Goal: Task Accomplishment & Management: Use online tool/utility

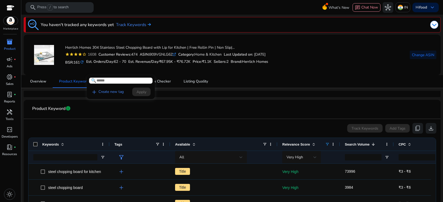
scroll to position [99, 0]
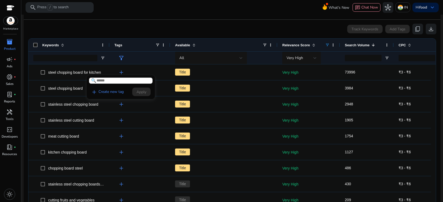
drag, startPoint x: 47, startPoint y: 72, endPoint x: 98, endPoint y: 71, distance: 51.9
click at [98, 71] on div at bounding box center [221, 101] width 443 height 202
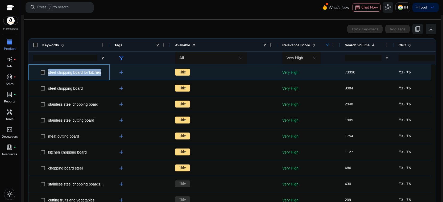
click at [44, 71] on div "steel chopping board for kitchen" at bounding box center [68, 72] width 81 height 16
copy span "steel chopping board for kitchen"
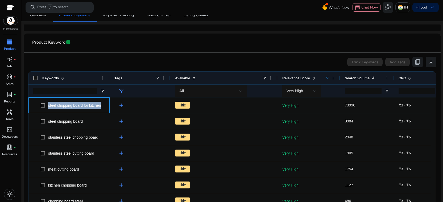
scroll to position [50, 0]
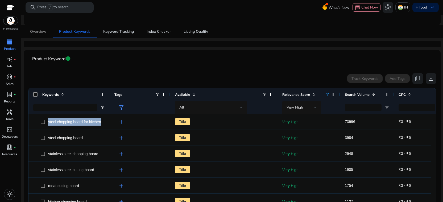
click at [36, 31] on span "Overview" at bounding box center [38, 32] width 16 height 4
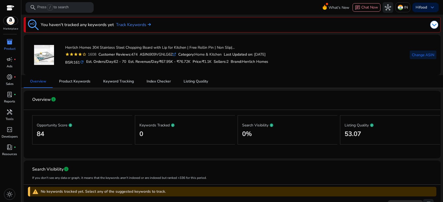
click at [421, 55] on span "Change ASIN" at bounding box center [423, 55] width 22 height 6
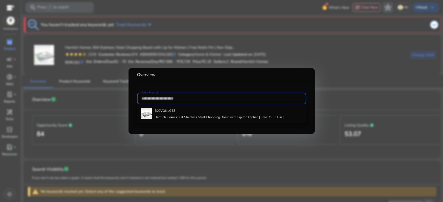
paste input "**********"
type input "**********"
drag, startPoint x: 169, startPoint y: 101, endPoint x: 133, endPoint y: 101, distance: 36.7
click at [133, 101] on mat-card-content "**********" at bounding box center [222, 101] width 178 height 17
paste input "**********"
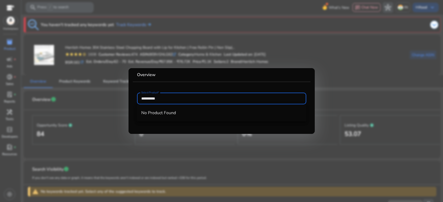
type input "**********"
click at [115, 62] on div at bounding box center [221, 101] width 443 height 202
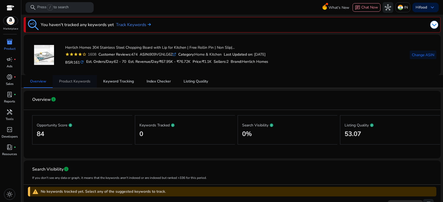
click at [78, 83] on span "Product Keywords" at bounding box center [74, 82] width 31 height 4
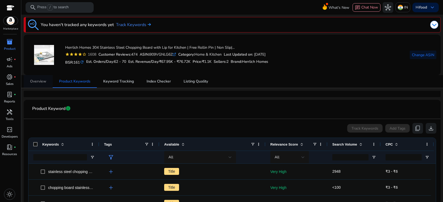
click at [40, 82] on span "Overview" at bounding box center [38, 82] width 16 height 4
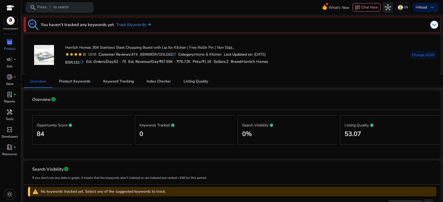
click at [10, 45] on span "inventory_2" at bounding box center [9, 42] width 6 height 6
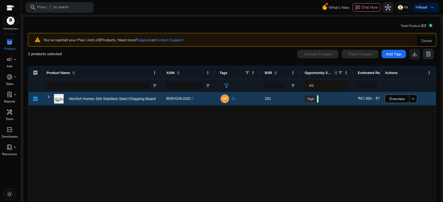
click at [426, 54] on span "delete" at bounding box center [428, 54] width 6 height 6
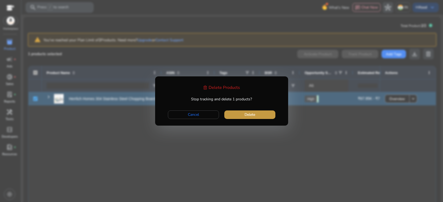
click at [250, 115] on span "Delete" at bounding box center [250, 115] width 11 height 6
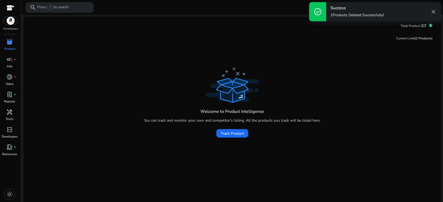
click at [433, 11] on span "close" at bounding box center [433, 12] width 6 height 6
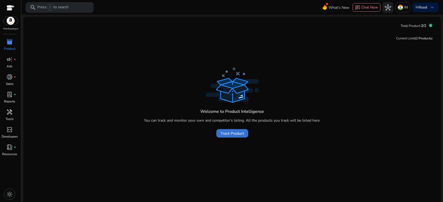
click at [230, 132] on span "Track Product" at bounding box center [232, 134] width 23 height 6
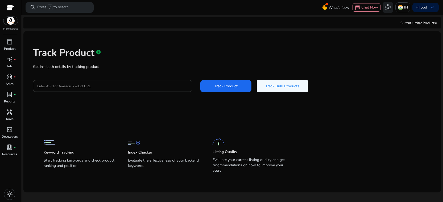
click at [60, 86] on input "Enter ASIN or Amazon product URL" at bounding box center [112, 86] width 151 height 6
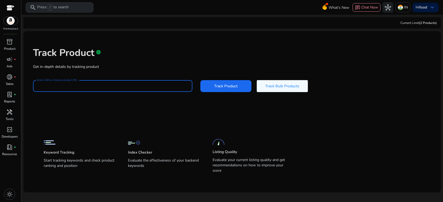
paste input "**********"
type input "**********"
click at [228, 84] on span "Track Product" at bounding box center [225, 86] width 23 height 6
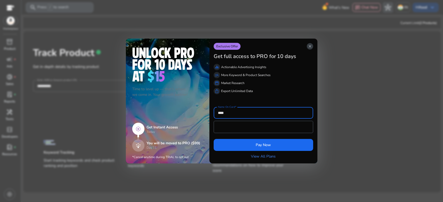
click at [309, 47] on span "close" at bounding box center [310, 46] width 4 height 4
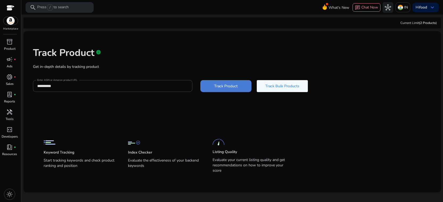
click at [216, 87] on span "Track Product" at bounding box center [225, 86] width 23 height 6
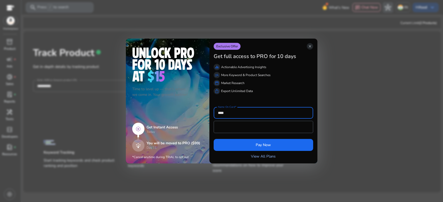
click at [251, 155] on link "View All Plans" at bounding box center [263, 157] width 25 height 6
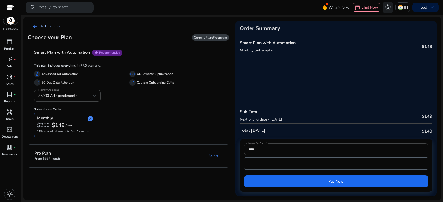
click at [35, 26] on span "arrow_left_alt" at bounding box center [35, 26] width 6 height 6
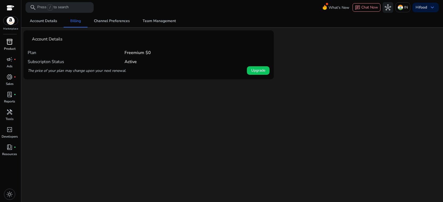
click at [3, 45] on link "inventory_2 Product" at bounding box center [9, 47] width 19 height 18
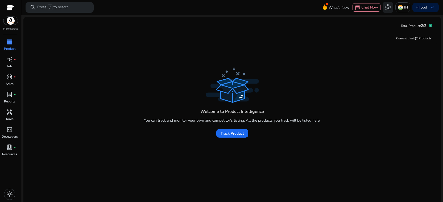
click at [429, 25] on icon at bounding box center [430, 25] width 3 height 3
click at [429, 26] on icon at bounding box center [430, 25] width 3 height 3
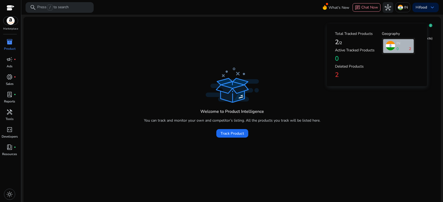
click at [337, 75] on h4 "2" at bounding box center [358, 75] width 47 height 8
click at [351, 67] on h4 "Deleted Products" at bounding box center [358, 66] width 47 height 5
click at [357, 64] on div "Total Tracked Products 2 /2 Active Tracked Products 0 Deleted Products 2" at bounding box center [358, 55] width 47 height 51
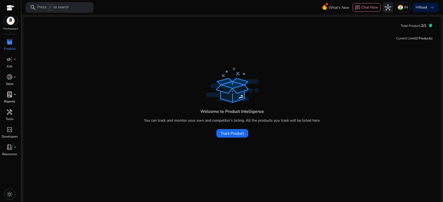
click at [12, 98] on span "lab_profile" at bounding box center [9, 94] width 6 height 6
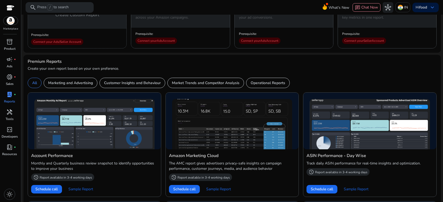
scroll to position [75, 0]
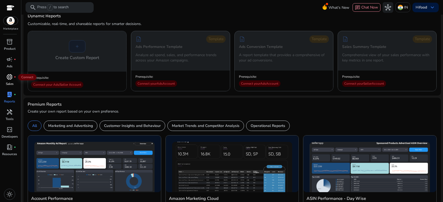
click at [13, 77] on span "donut_small" at bounding box center [9, 77] width 6 height 6
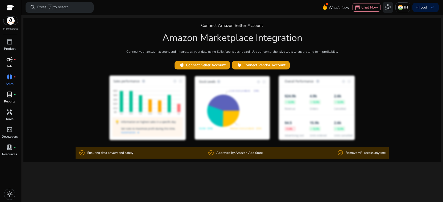
click at [9, 58] on span "campaign" at bounding box center [9, 59] width 6 height 6
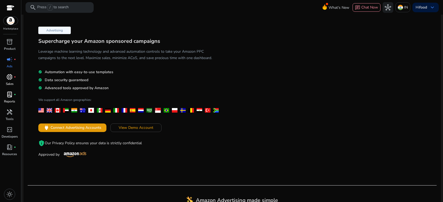
scroll to position [10, 0]
click at [430, 7] on span "keyboard_arrow_down" at bounding box center [432, 7] width 6 height 6
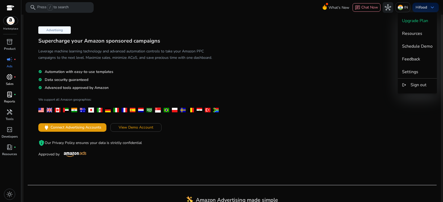
click at [339, 78] on div at bounding box center [221, 101] width 443 height 202
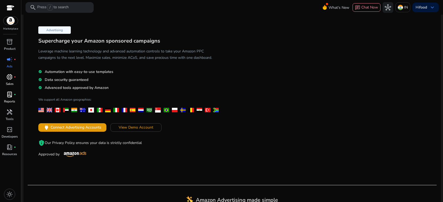
scroll to position [0, 0]
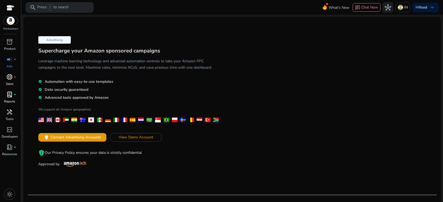
click at [13, 22] on img at bounding box center [10, 21] width 14 height 8
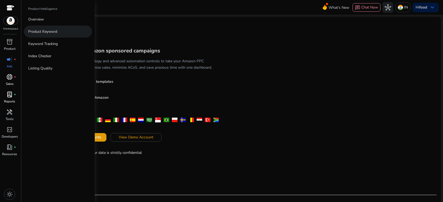
click at [41, 31] on p "Product Keyword" at bounding box center [42, 32] width 29 height 6
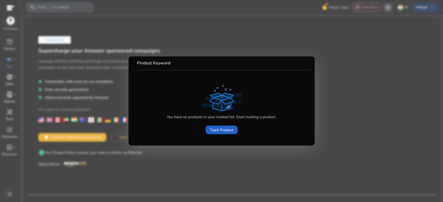
click at [221, 129] on span "Track Product" at bounding box center [221, 130] width 23 height 6
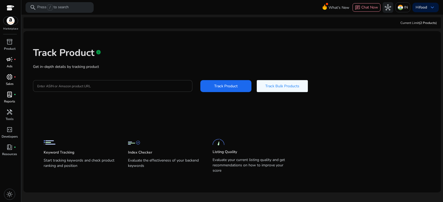
click at [71, 87] on input "Enter ASIN or Amazon product URL" at bounding box center [112, 86] width 151 height 6
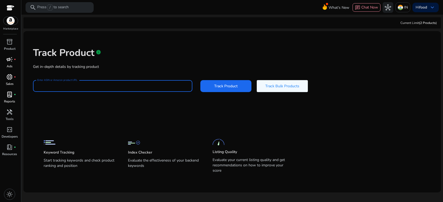
paste input "**********"
type input "**********"
click at [230, 84] on span "Track Product" at bounding box center [225, 86] width 23 height 6
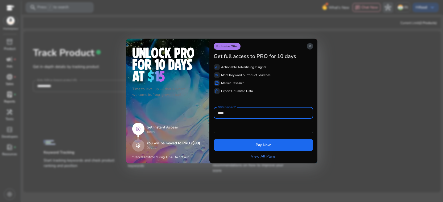
click at [311, 46] on span "close" at bounding box center [310, 46] width 4 height 4
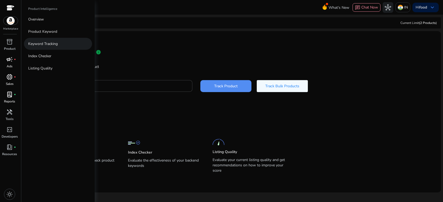
click at [43, 43] on p "Keyword Tracking" at bounding box center [43, 44] width 30 height 6
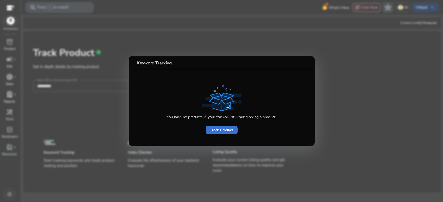
click at [219, 132] on span "Track Product" at bounding box center [221, 130] width 23 height 6
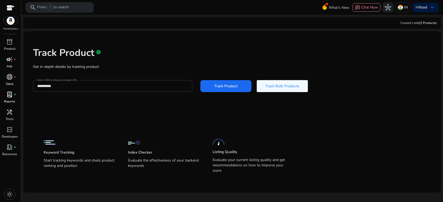
click at [54, 149] on div "Keyword Tracking Start tracking keywords and check product ranking and position" at bounding box center [81, 156] width 74 height 38
drag, startPoint x: 155, startPoint y: 149, endPoint x: 171, endPoint y: 148, distance: 16.0
click at [155, 149] on div "Index Checker Evaluate the effectiveness of your backend keywords" at bounding box center [165, 156] width 74 height 38
